Goal: Information Seeking & Learning: Learn about a topic

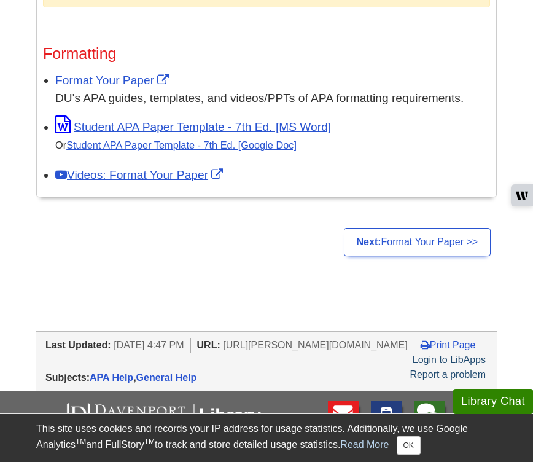
scroll to position [1228, 0]
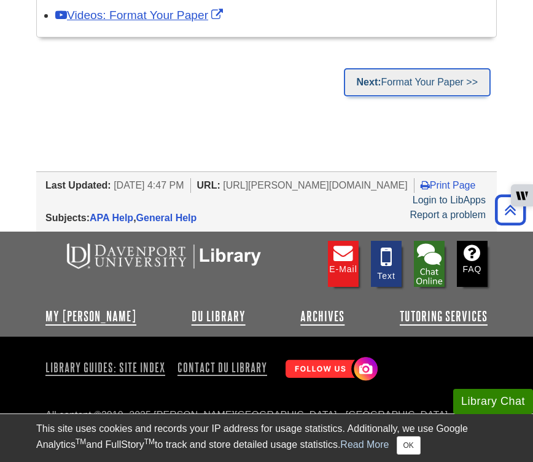
click at [425, 85] on link "Next: Format Your Paper >>" at bounding box center [417, 82] width 147 height 28
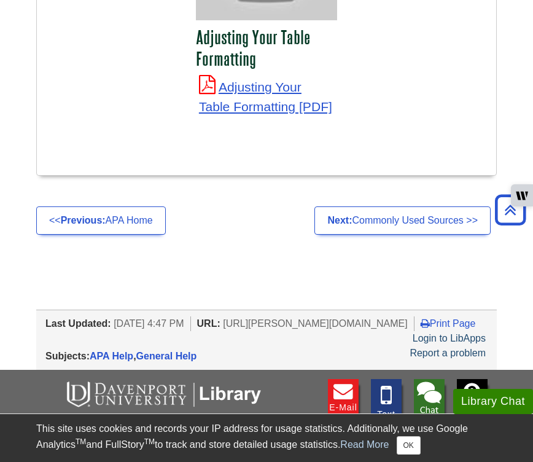
scroll to position [4823, 0]
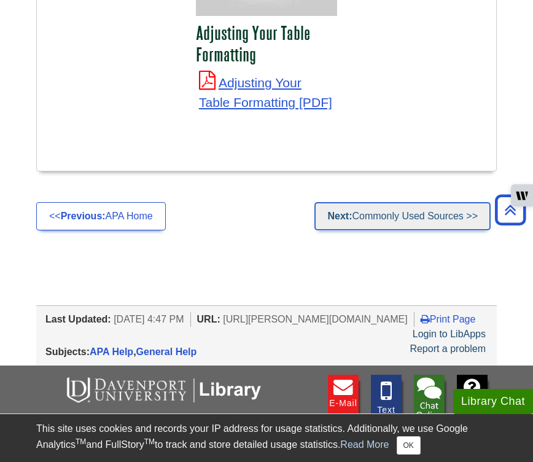
click at [409, 202] on link "Next: Commonly Used Sources >>" at bounding box center [402, 216] width 176 height 28
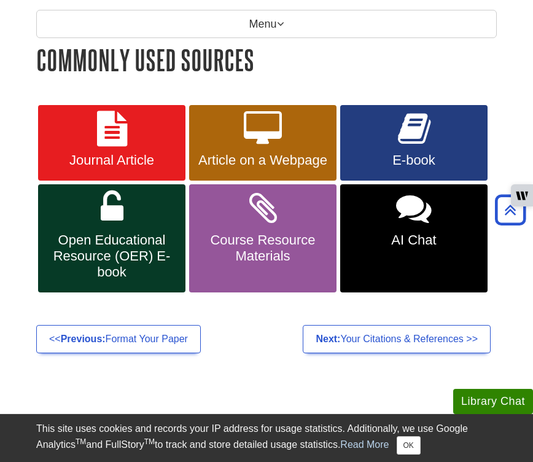
scroll to position [175, 0]
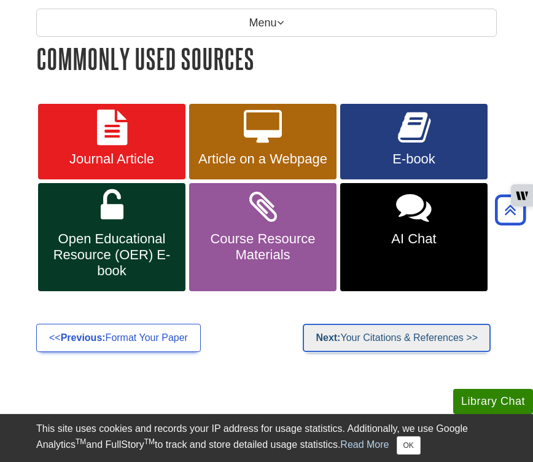
click at [390, 334] on link "Next: Your Citations & References >>" at bounding box center [397, 338] width 188 height 28
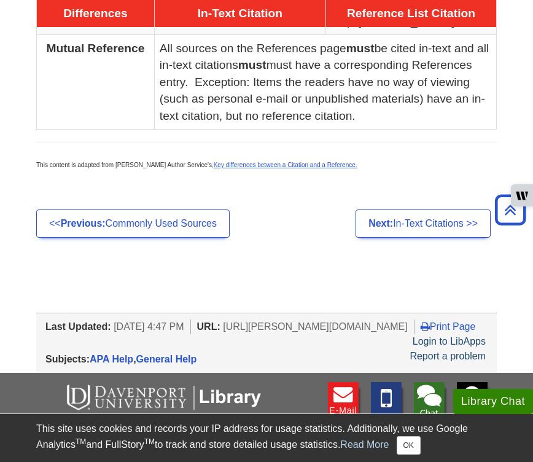
scroll to position [926, 0]
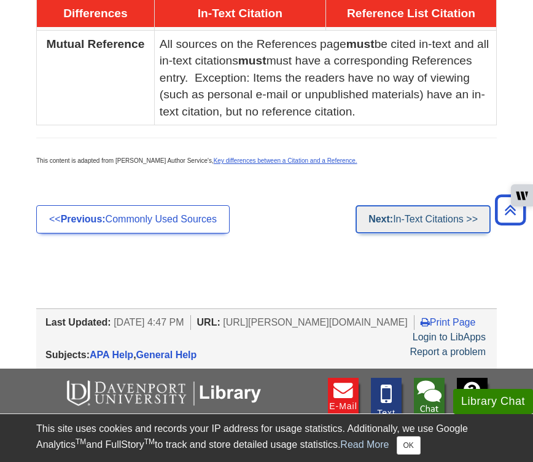
click at [426, 219] on link "Next: In-Text Citations >>" at bounding box center [423, 219] width 135 height 28
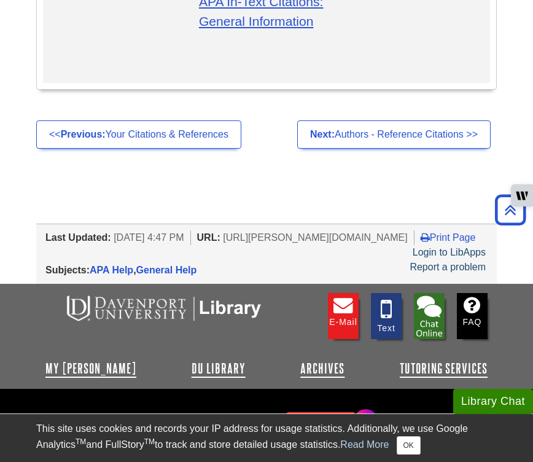
scroll to position [4409, 0]
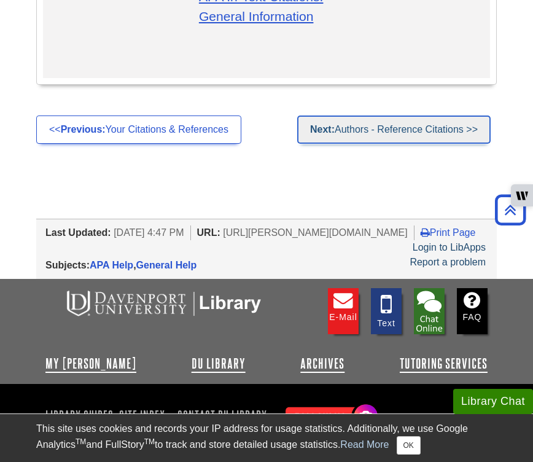
click at [432, 123] on link "Next: Authors - Reference Citations >>" at bounding box center [393, 129] width 193 height 28
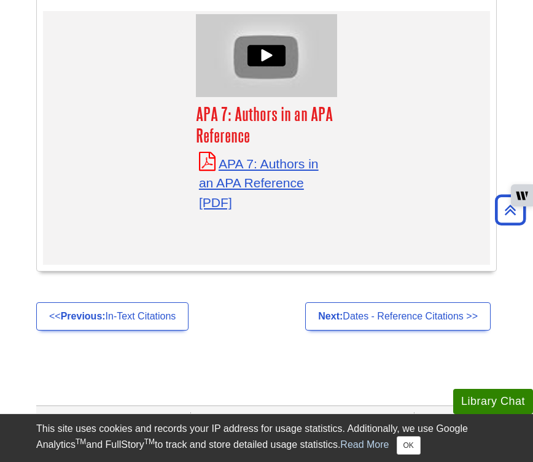
scroll to position [5995, 0]
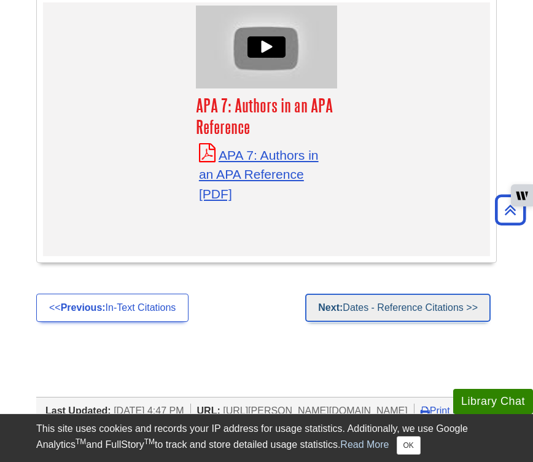
click at [390, 294] on link "Next: Dates - Reference Citations >>" at bounding box center [397, 308] width 185 height 28
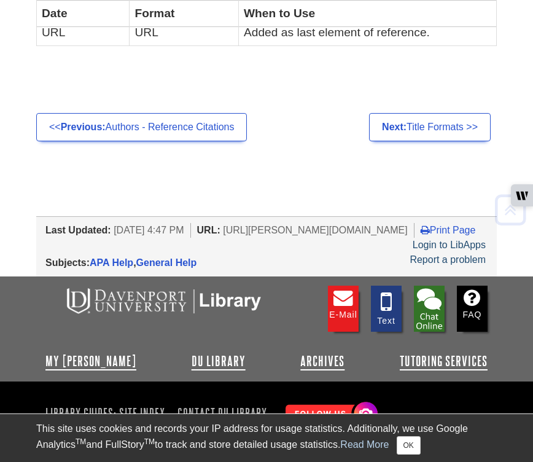
scroll to position [695, 0]
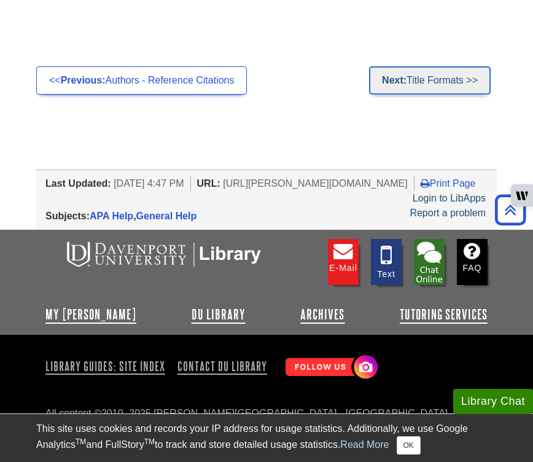
click at [445, 88] on link "Next: Title Formats >>" at bounding box center [430, 80] width 122 height 28
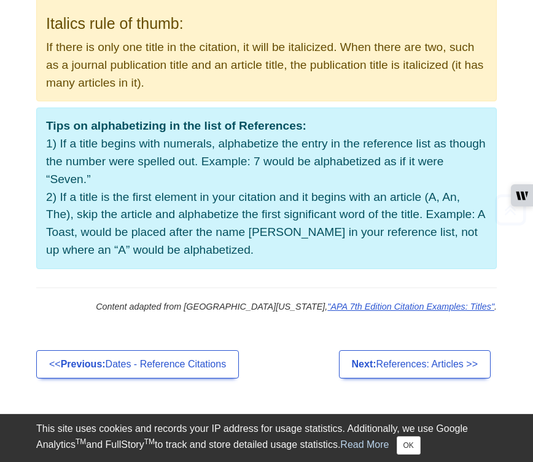
scroll to position [1286, 0]
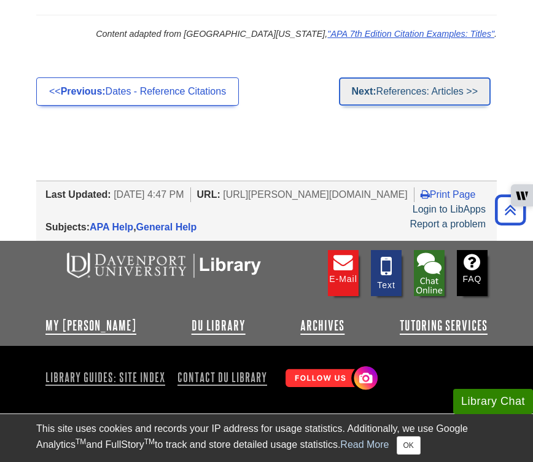
click at [438, 87] on link "Next: References: Articles >>" at bounding box center [415, 91] width 152 height 28
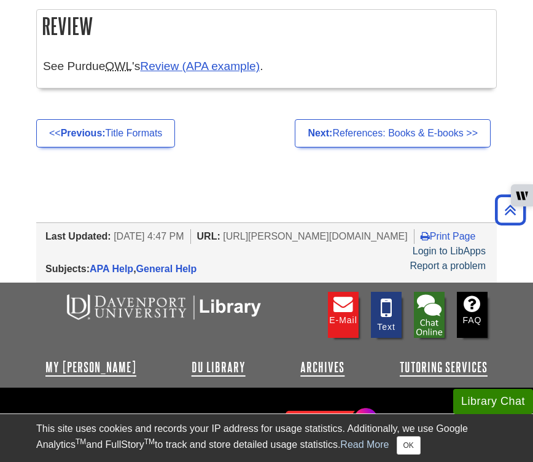
scroll to position [2966, 0]
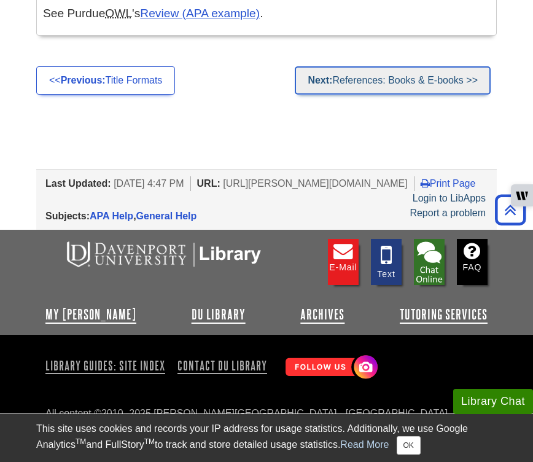
click at [423, 87] on link "Next: References: Books & E-books >>" at bounding box center [393, 80] width 196 height 28
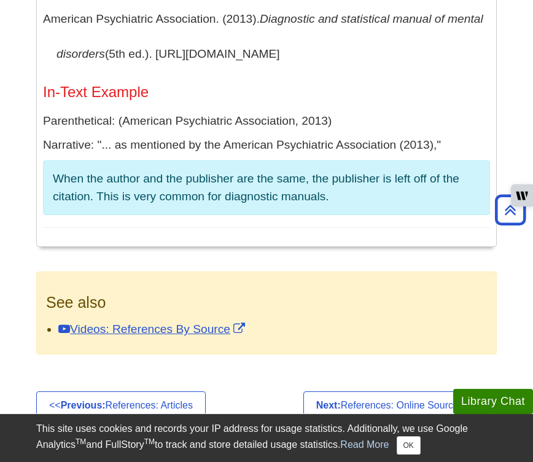
scroll to position [5068, 0]
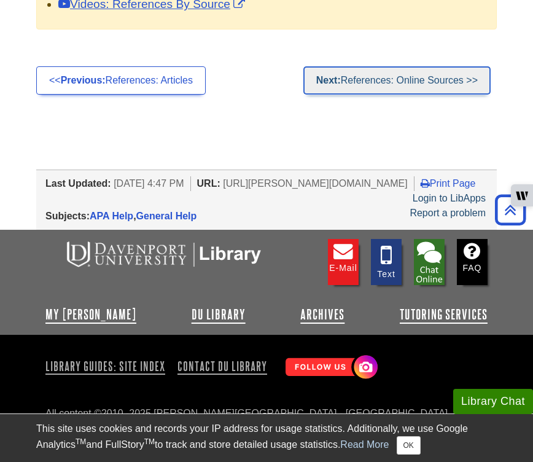
click at [426, 78] on link "Next: References: Online Sources >>" at bounding box center [396, 80] width 187 height 28
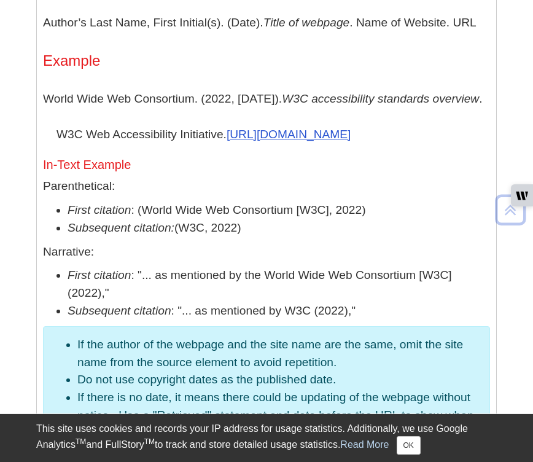
scroll to position [840, 0]
